Goal: Navigation & Orientation: Find specific page/section

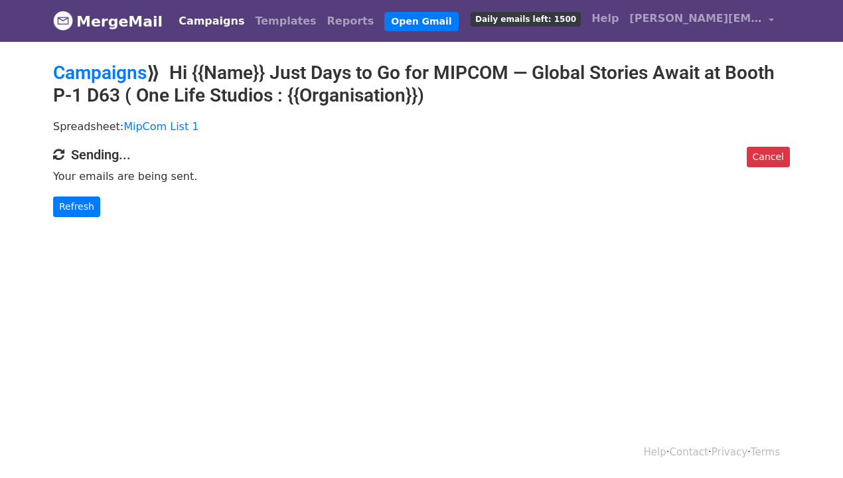
click at [212, 20] on link "Campaigns" at bounding box center [211, 21] width 76 height 27
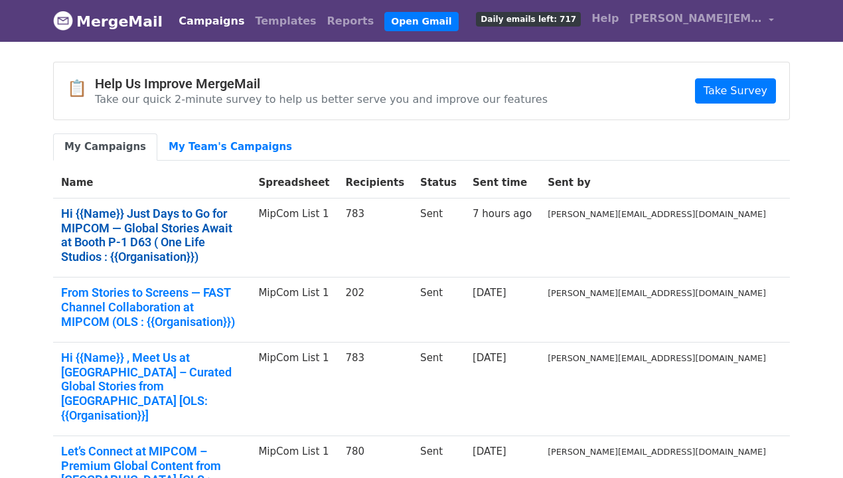
click at [242, 208] on link "Hi {{Name}} Just Days to Go for MIPCOM — Global Stories Await at Booth P-1 D63 …" at bounding box center [151, 234] width 181 height 57
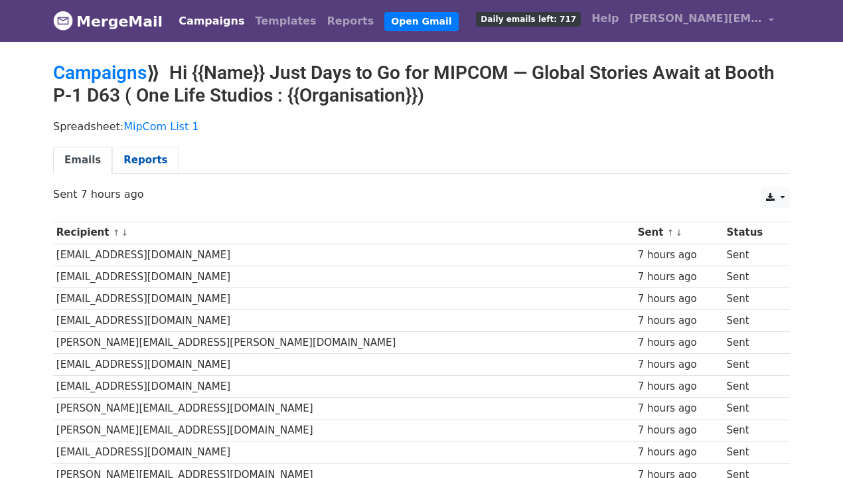
click at [140, 161] on link "Reports" at bounding box center [145, 160] width 66 height 27
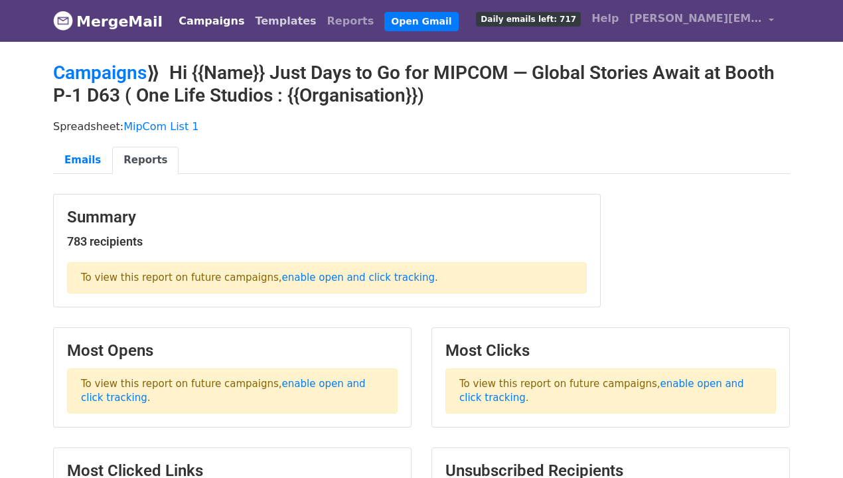
click at [262, 23] on link "Templates" at bounding box center [286, 21] width 72 height 27
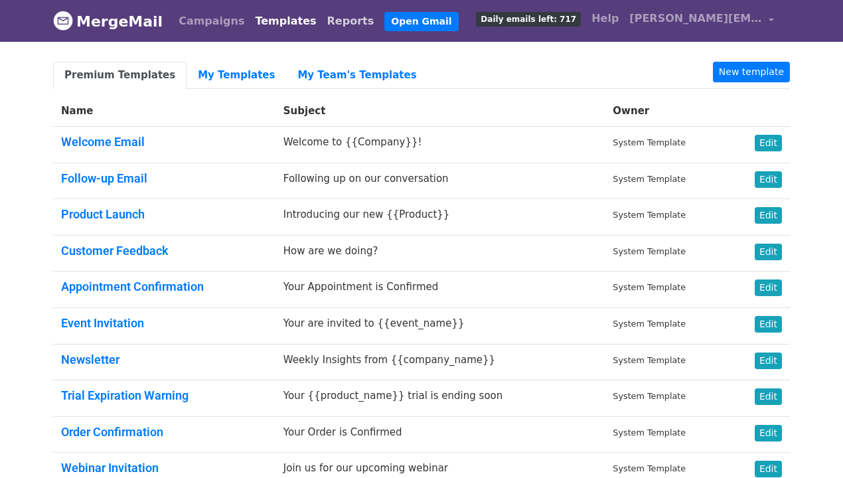
click at [323, 21] on link "Reports" at bounding box center [351, 21] width 58 height 27
